Goal: Navigation & Orientation: Find specific page/section

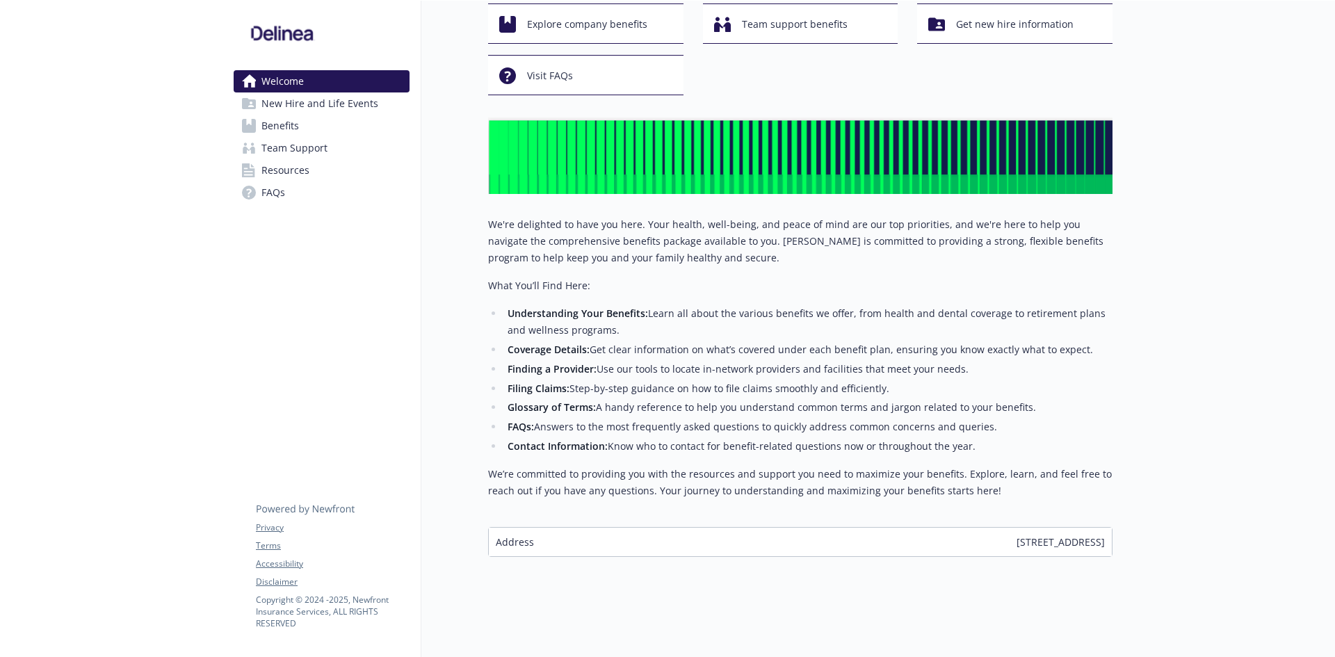
scroll to position [94, 0]
click at [580, 16] on span "Explore company benefits" at bounding box center [587, 24] width 120 height 26
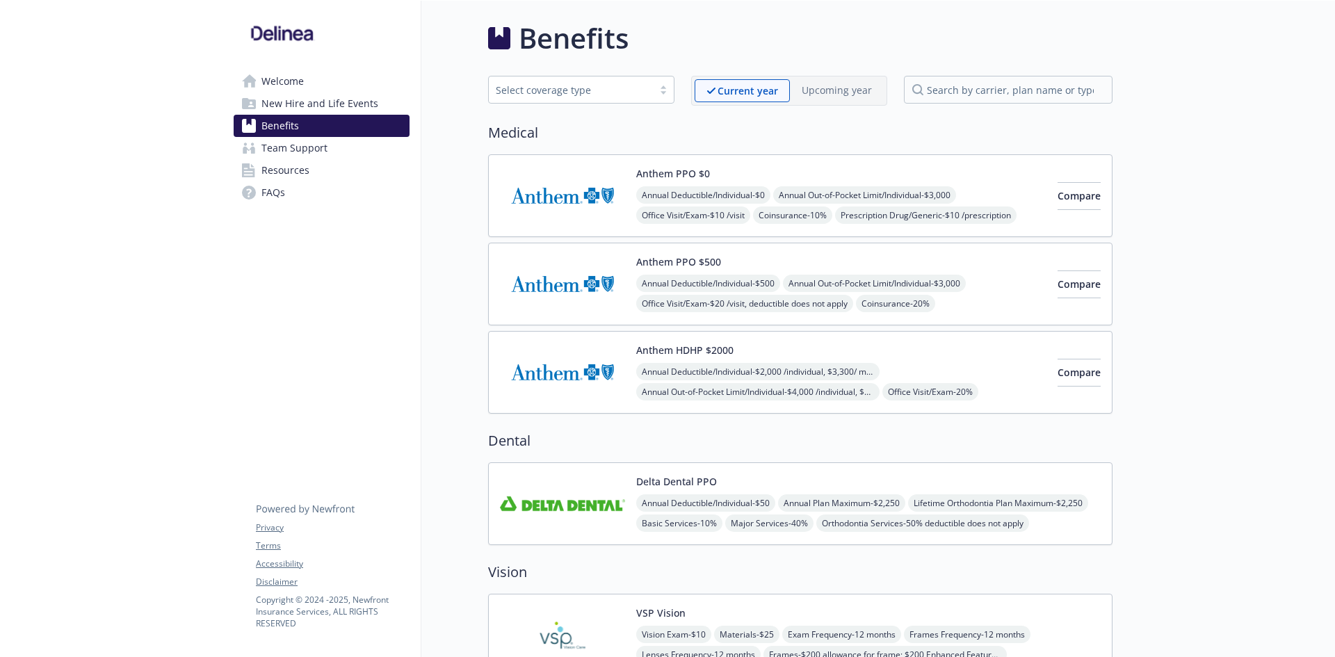
click at [382, 147] on link "Team Support" at bounding box center [322, 148] width 176 height 22
